Goal: Information Seeking & Learning: Compare options

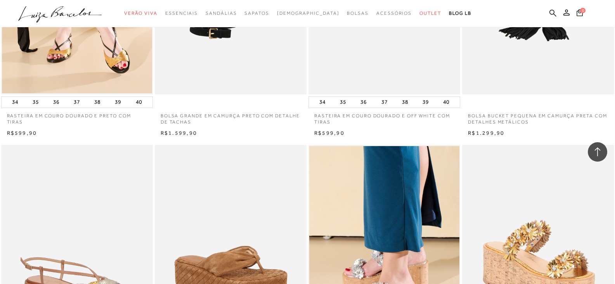
scroll to position [1202, 0]
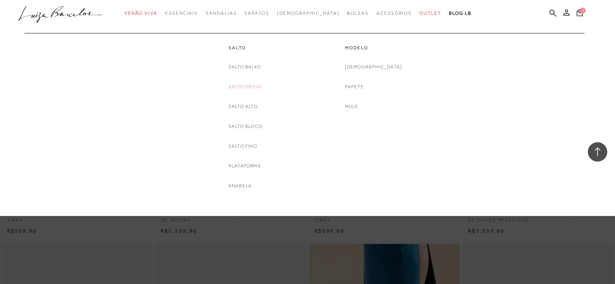
click at [247, 85] on link "Salto Médio" at bounding box center [244, 87] width 33 height 8
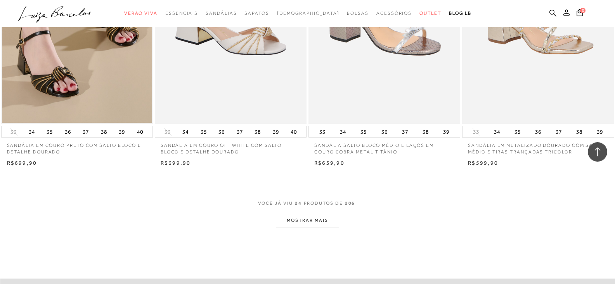
scroll to position [1551, 0]
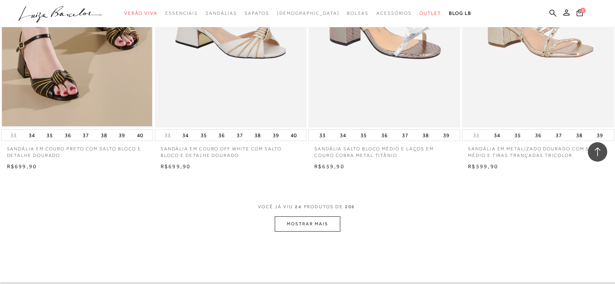
click at [324, 228] on button "MOSTRAR MAIS" at bounding box center [307, 223] width 65 height 15
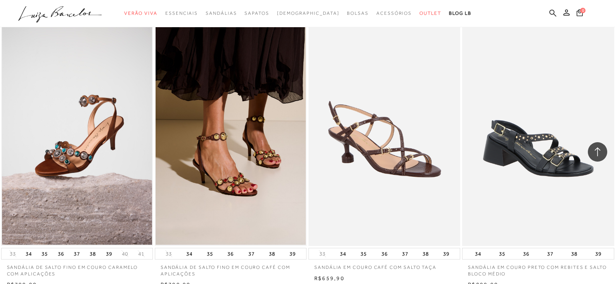
scroll to position [3180, 0]
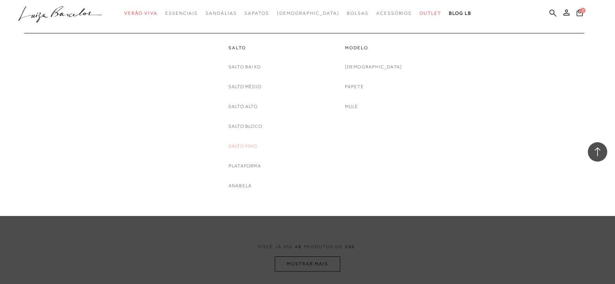
click at [249, 145] on link "Salto Fino" at bounding box center [242, 146] width 29 height 8
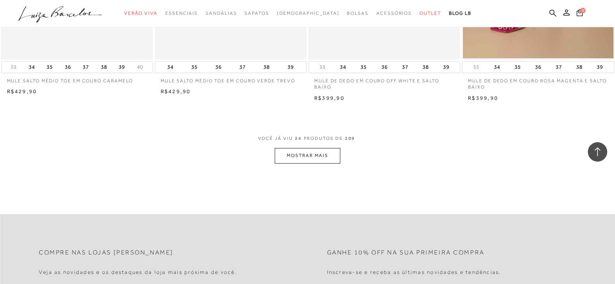
scroll to position [1629, 0]
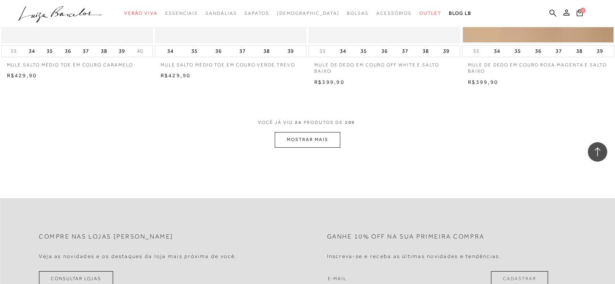
click at [323, 143] on button "MOSTRAR MAIS" at bounding box center [307, 139] width 65 height 15
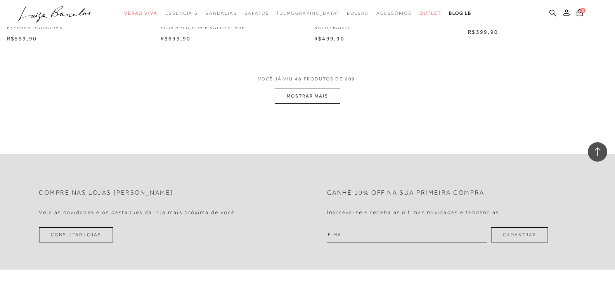
scroll to position [3374, 0]
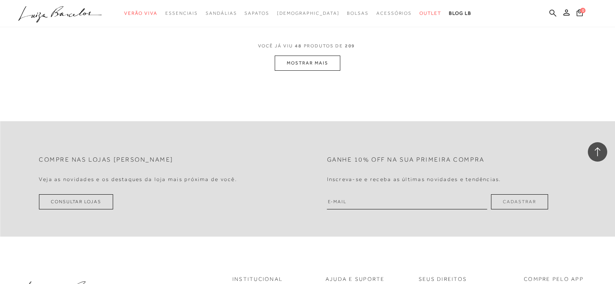
click at [318, 70] on button "MOSTRAR MAIS" at bounding box center [307, 62] width 65 height 15
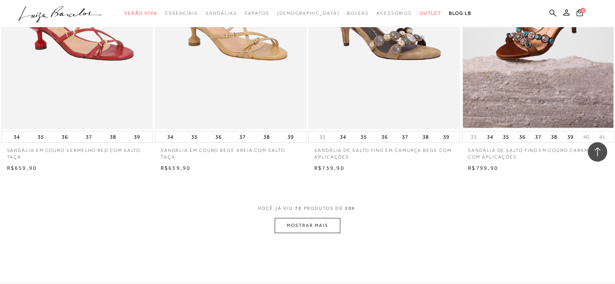
scroll to position [4887, 0]
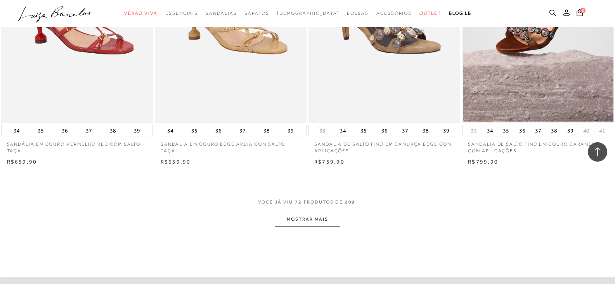
click at [304, 219] on button "MOSTRAR MAIS" at bounding box center [307, 218] width 65 height 15
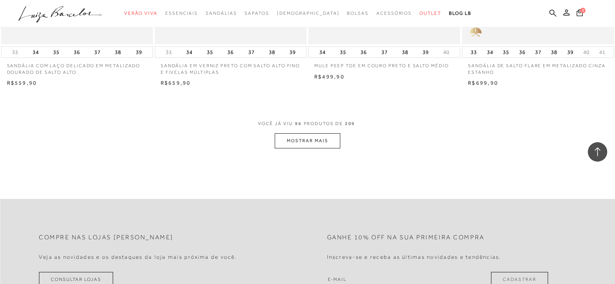
scroll to position [6709, 0]
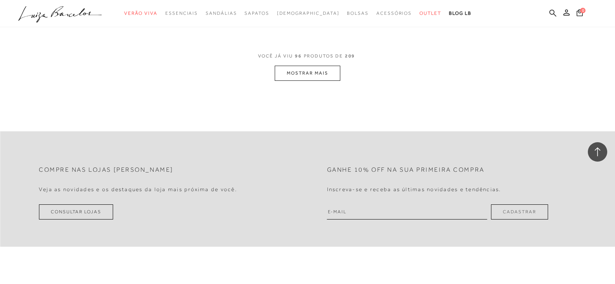
click at [315, 71] on button "MOSTRAR MAIS" at bounding box center [307, 73] width 65 height 15
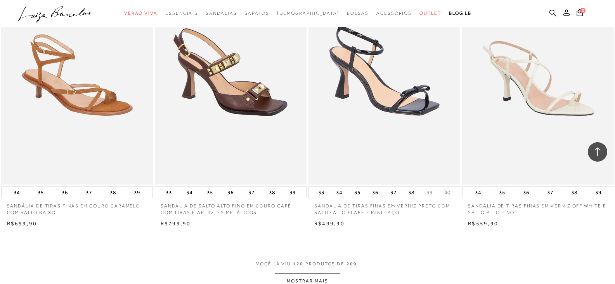
scroll to position [8261, 0]
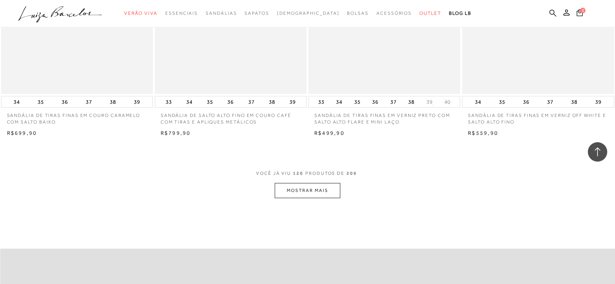
click at [336, 193] on button "MOSTRAR MAIS" at bounding box center [307, 190] width 65 height 15
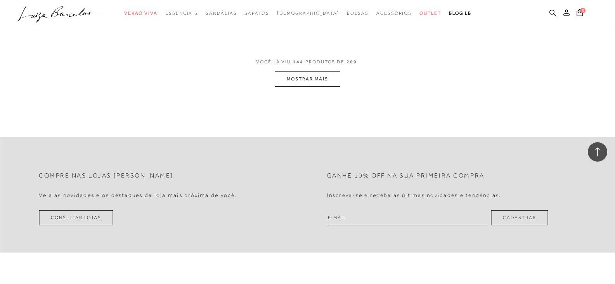
scroll to position [10045, 0]
click at [313, 76] on button "MOSTRAR MAIS" at bounding box center [307, 78] width 65 height 15
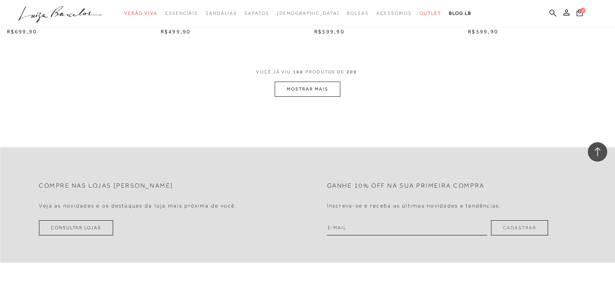
scroll to position [11712, 0]
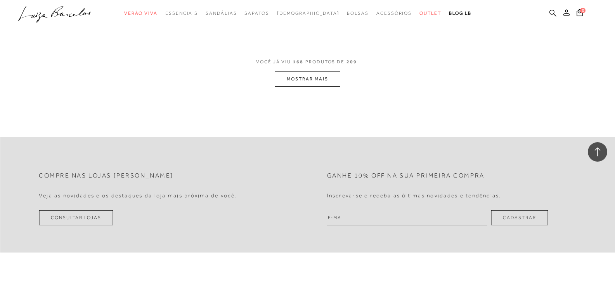
click at [311, 83] on button "MOSTRAR MAIS" at bounding box center [307, 78] width 65 height 15
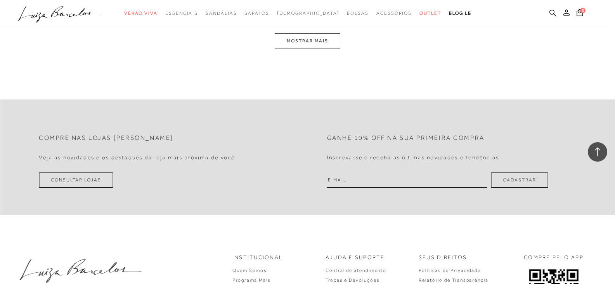
click at [312, 47] on button "MOSTRAR MAIS" at bounding box center [307, 40] width 65 height 15
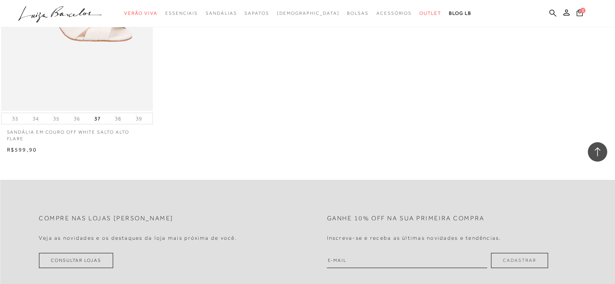
scroll to position [14621, 0]
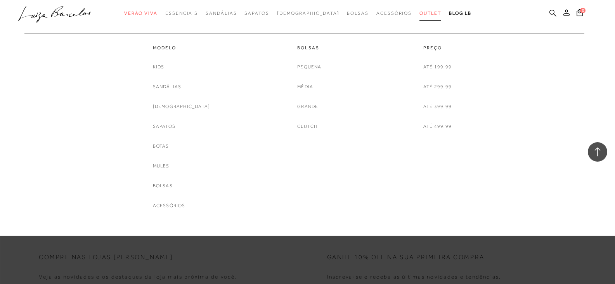
click at [419, 13] on span "Outlet" at bounding box center [430, 12] width 22 height 5
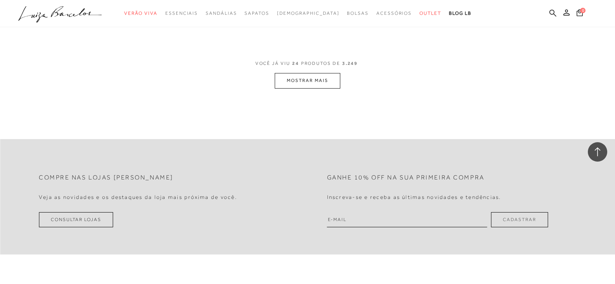
scroll to position [1745, 0]
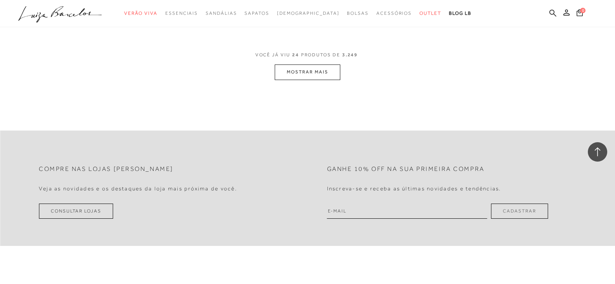
click at [326, 77] on button "MOSTRAR MAIS" at bounding box center [307, 71] width 65 height 15
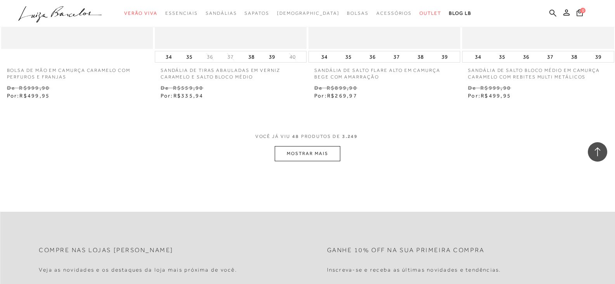
scroll to position [3374, 0]
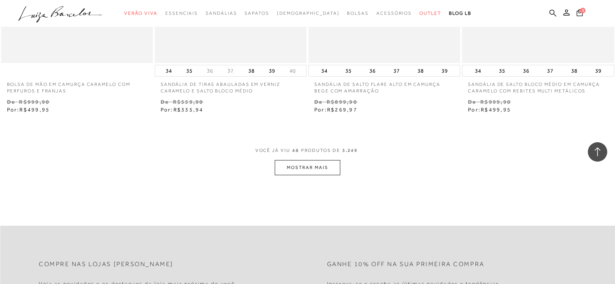
click at [329, 165] on button "MOSTRAR MAIS" at bounding box center [307, 167] width 65 height 15
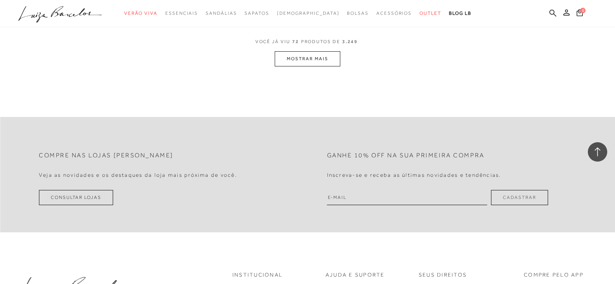
scroll to position [5158, 0]
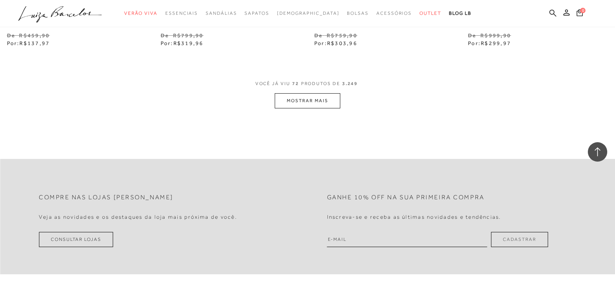
click at [299, 105] on button "MOSTRAR MAIS" at bounding box center [307, 100] width 65 height 15
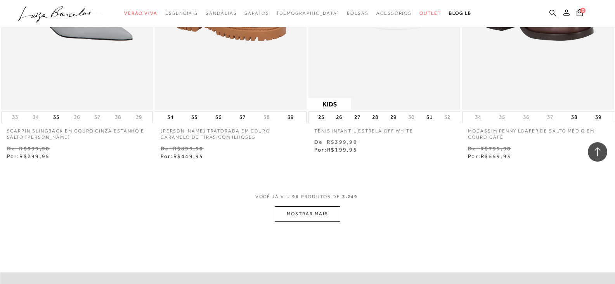
scroll to position [6748, 0]
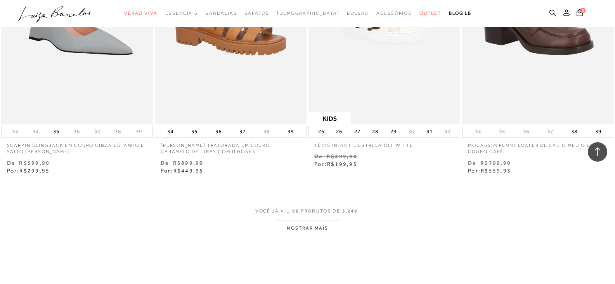
click at [314, 224] on button "MOSTRAR MAIS" at bounding box center [307, 227] width 65 height 15
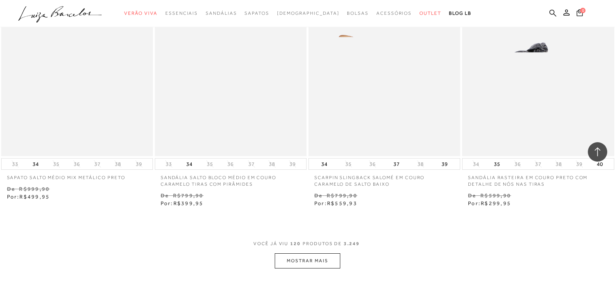
scroll to position [8493, 0]
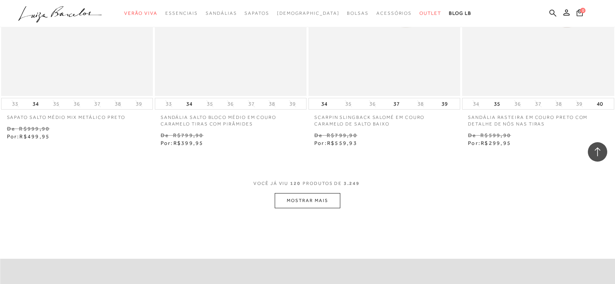
click at [306, 199] on button "MOSTRAR MAIS" at bounding box center [307, 200] width 65 height 15
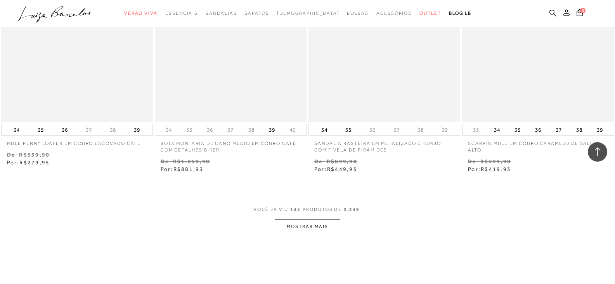
scroll to position [10239, 0]
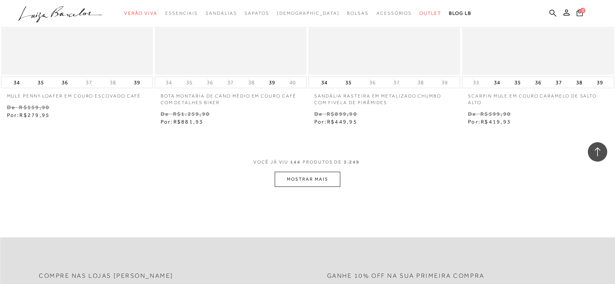
click at [303, 185] on button "MOSTRAR MAIS" at bounding box center [307, 178] width 65 height 15
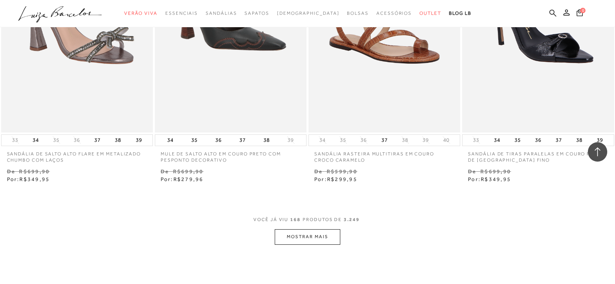
scroll to position [11906, 0]
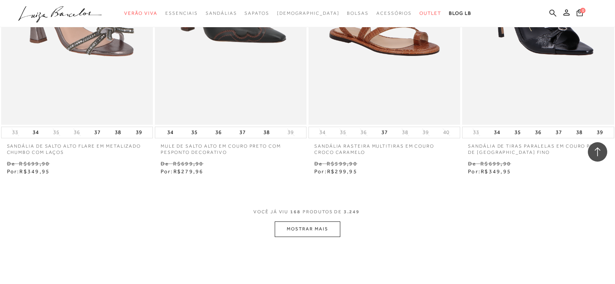
click at [294, 233] on button "MOSTRAR MAIS" at bounding box center [307, 228] width 65 height 15
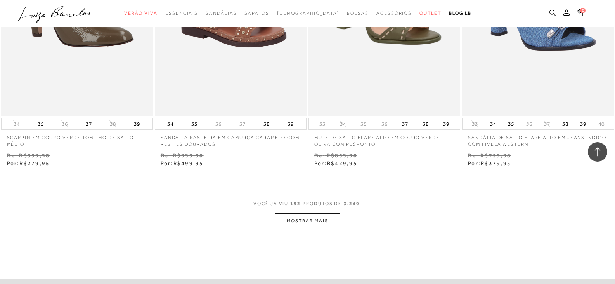
scroll to position [13652, 0]
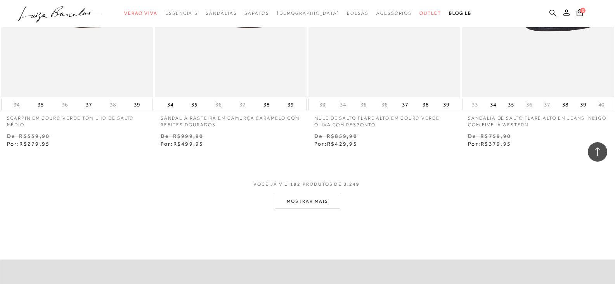
click at [318, 203] on button "MOSTRAR MAIS" at bounding box center [307, 201] width 65 height 15
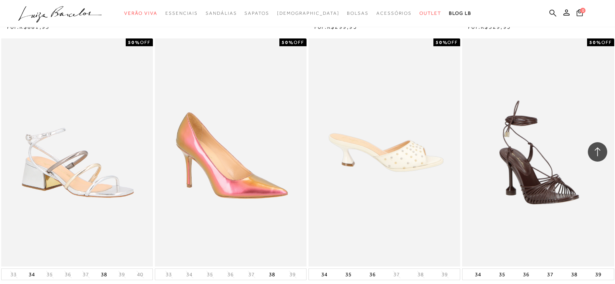
scroll to position [15203, 0]
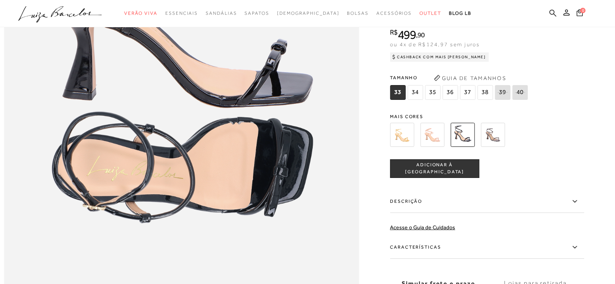
scroll to position [698, 0]
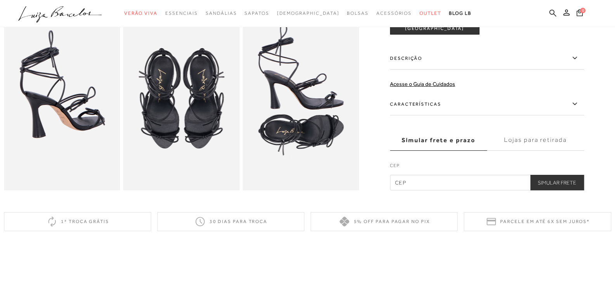
scroll to position [310, 0]
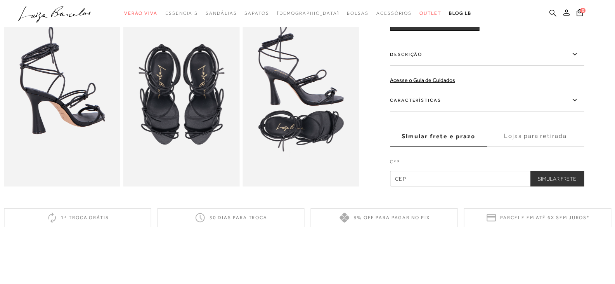
click at [88, 104] on img at bounding box center [62, 99] width 116 height 175
click at [194, 126] on img at bounding box center [181, 99] width 116 height 175
click at [297, 126] on img at bounding box center [300, 99] width 116 height 175
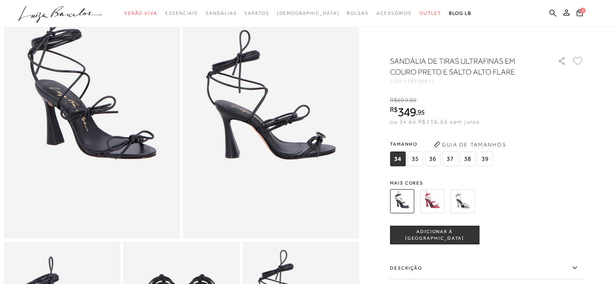
scroll to position [0, 0]
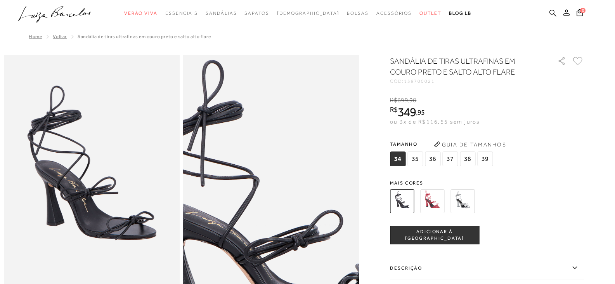
click at [277, 164] on img at bounding box center [265, 213] width 352 height 528
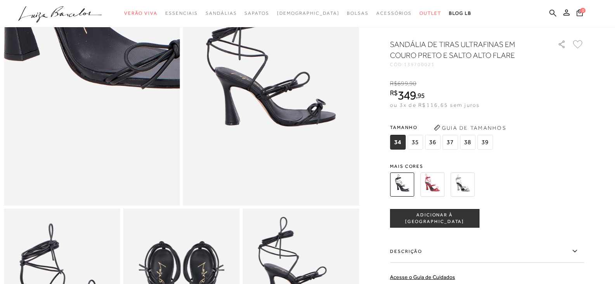
scroll to position [116, 0]
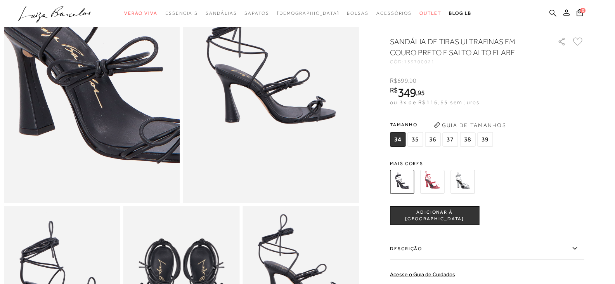
click at [70, 124] on img at bounding box center [110, 58] width 352 height 528
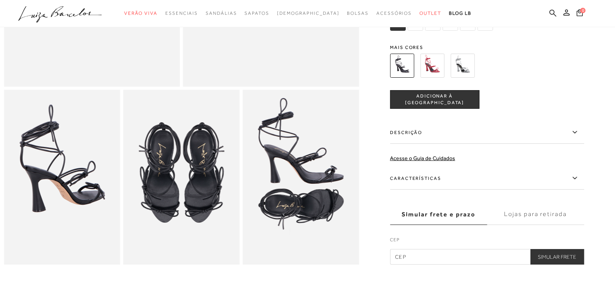
scroll to position [233, 0]
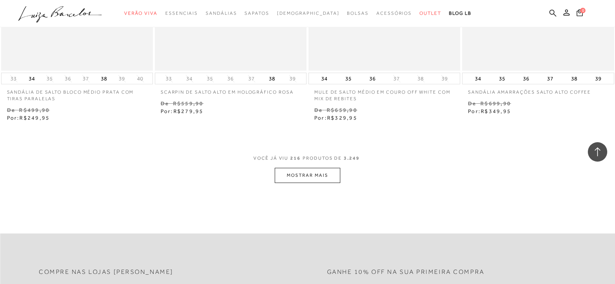
scroll to position [15436, 0]
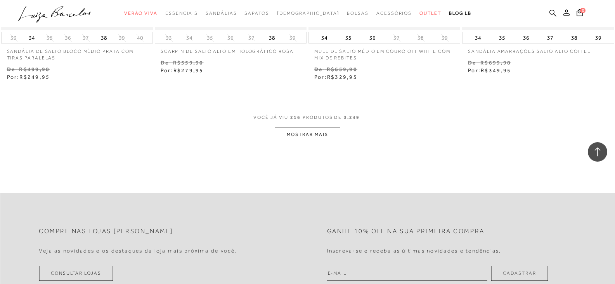
click at [305, 137] on button "MOSTRAR MAIS" at bounding box center [307, 134] width 65 height 15
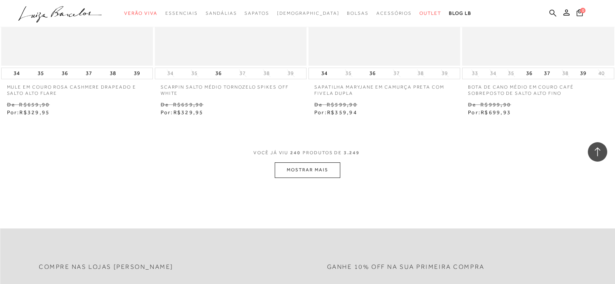
scroll to position [17181, 0]
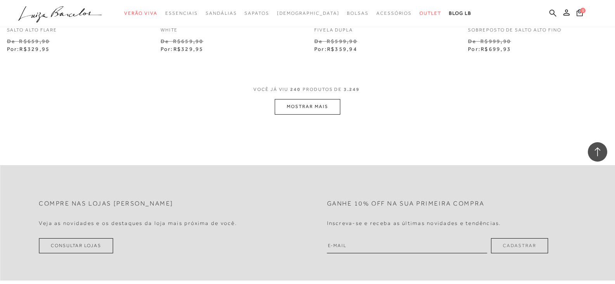
click at [321, 102] on button "MOSTRAR MAIS" at bounding box center [307, 106] width 65 height 15
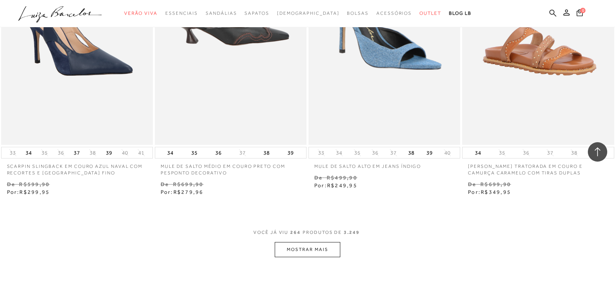
scroll to position [18848, 0]
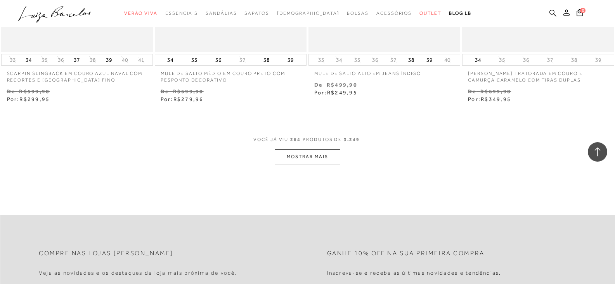
click at [315, 152] on button "MOSTRAR MAIS" at bounding box center [307, 156] width 65 height 15
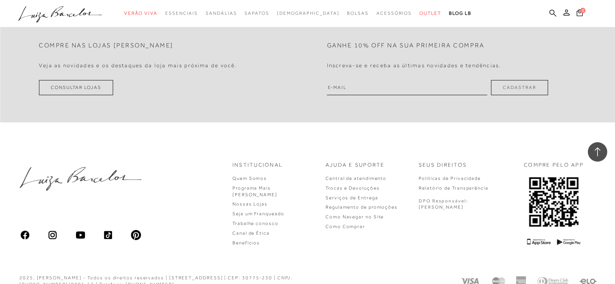
scroll to position [20786, 0]
